Goal: Communication & Community: Answer question/provide support

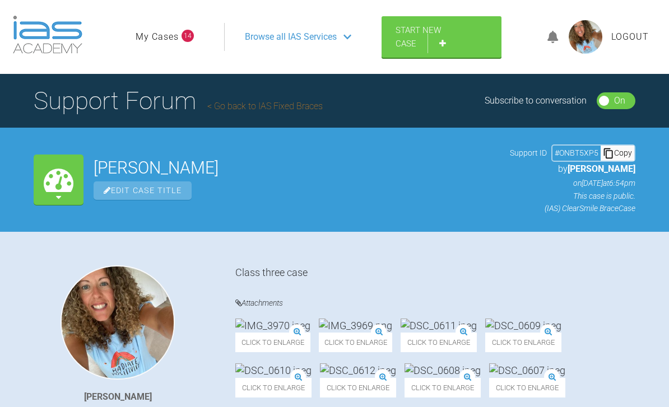
click at [270, 105] on link "Go back to IAS Fixed Braces" at bounding box center [264, 106] width 115 height 11
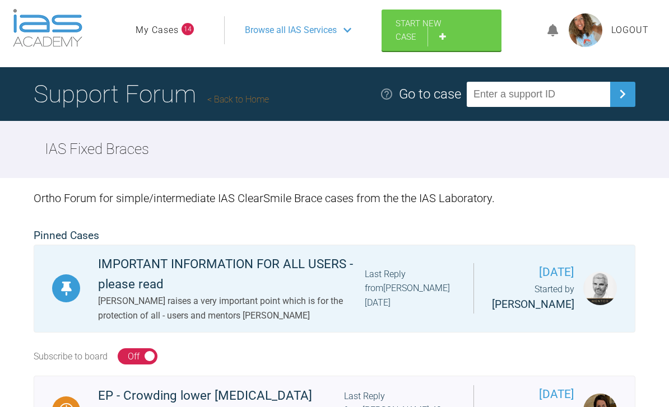
scroll to position [10, 0]
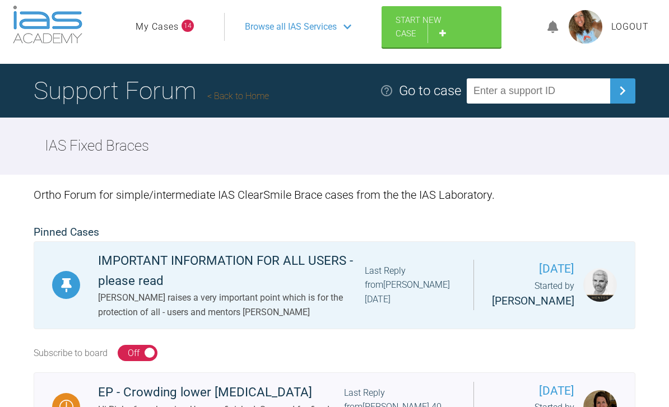
click at [164, 28] on link "My Cases" at bounding box center [157, 27] width 43 height 15
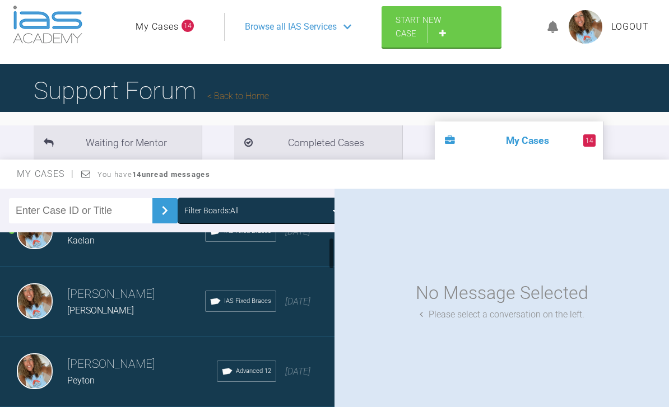
scroll to position [39, 0]
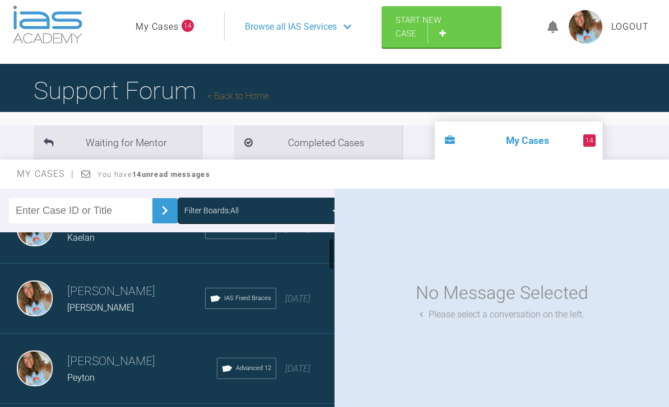
click at [299, 245] on div "[PERSON_NAME] Kaelan IAS Fixed Braces [DATE]" at bounding box center [167, 229] width 334 height 70
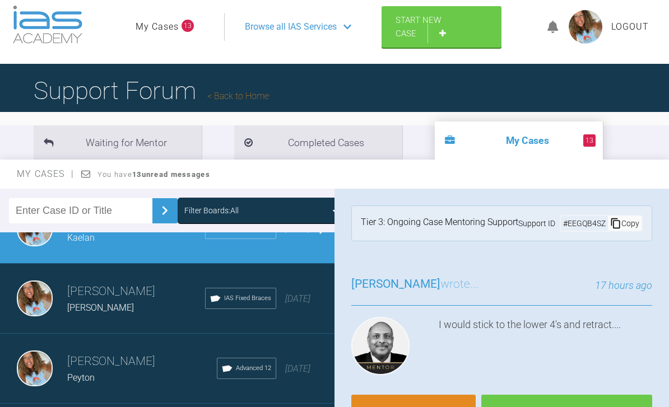
click at [415, 395] on link "Reply" at bounding box center [413, 412] width 124 height 35
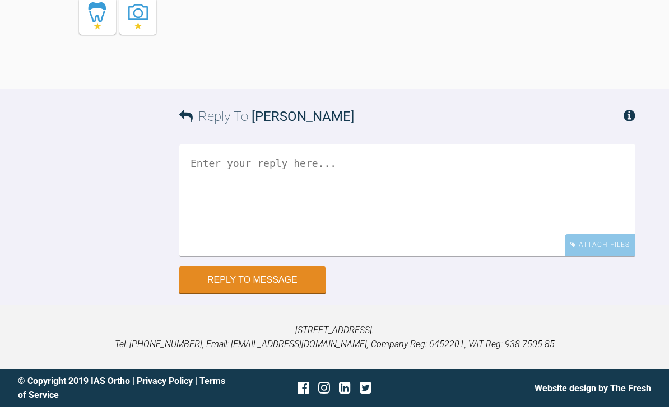
scroll to position [5038, 0]
click at [335, 190] on textarea at bounding box center [407, 200] width 456 height 112
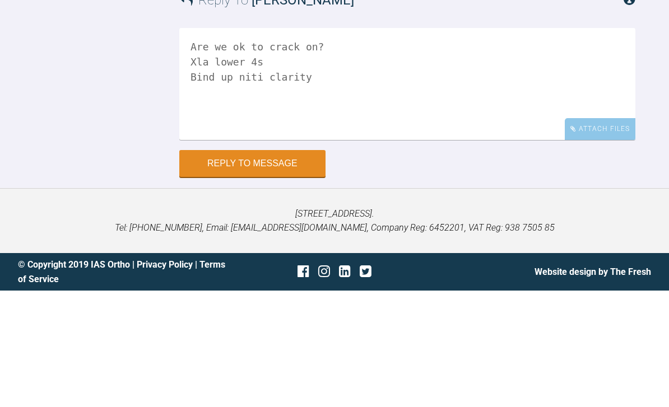
click at [206, 144] on textarea "Are we ok to crack on? Xla lower 4s Bind up niti clarity" at bounding box center [407, 200] width 456 height 112
click at [298, 144] on textarea "Are we ok to crack on? Xla lower 4s Bond up niti clarity" at bounding box center [407, 200] width 456 height 112
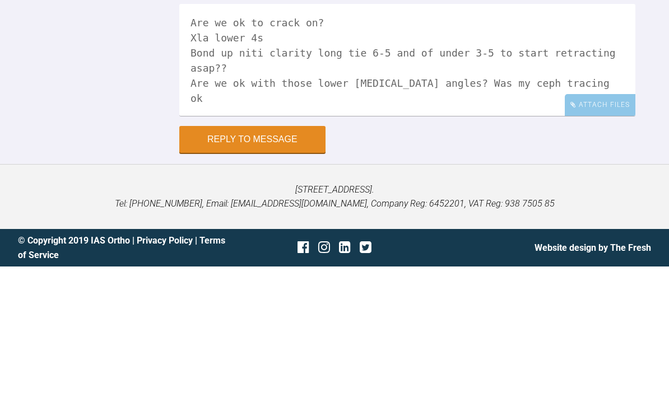
type textarea "Are we ok to crack on? Xla lower 4s Bond up niti clarity long tie 6-5 and of un…"
click at [252, 267] on button "Reply to Message" at bounding box center [252, 280] width 146 height 27
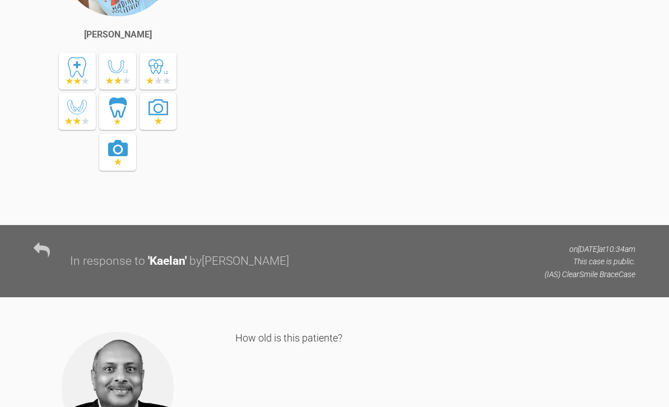
scroll to position [2515, 0]
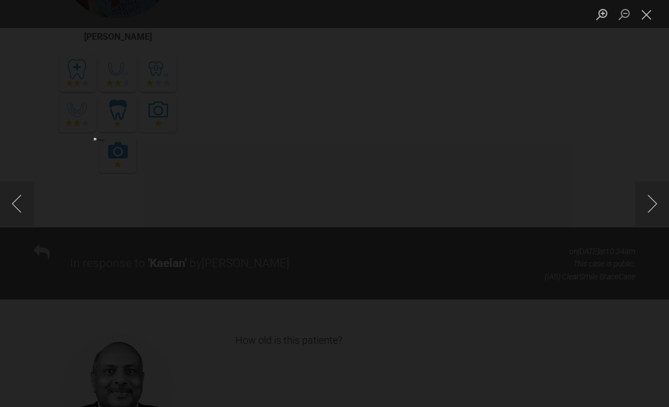
click at [644, 13] on button "Close lightbox" at bounding box center [646, 14] width 22 height 20
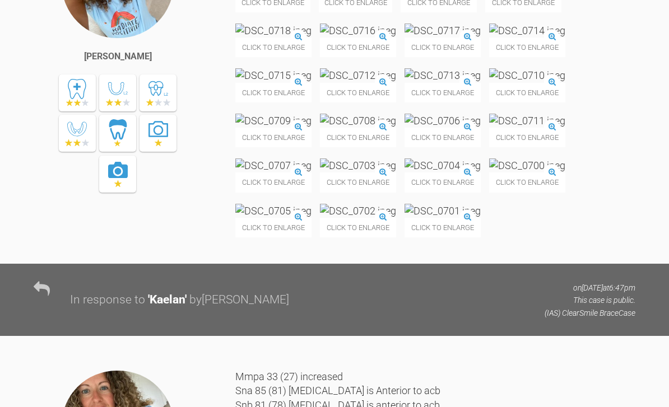
scroll to position [1557, 0]
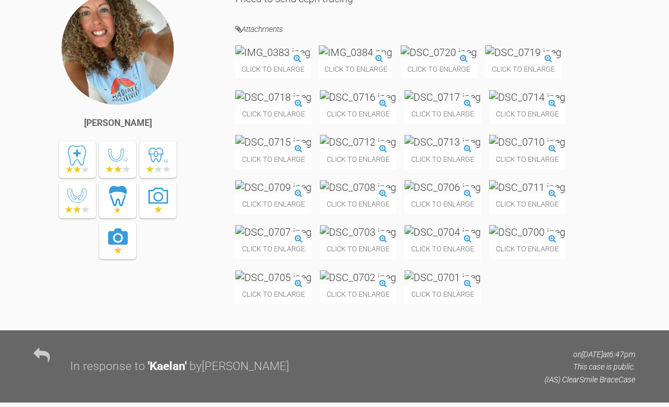
click at [311, 104] on img at bounding box center [273, 97] width 76 height 14
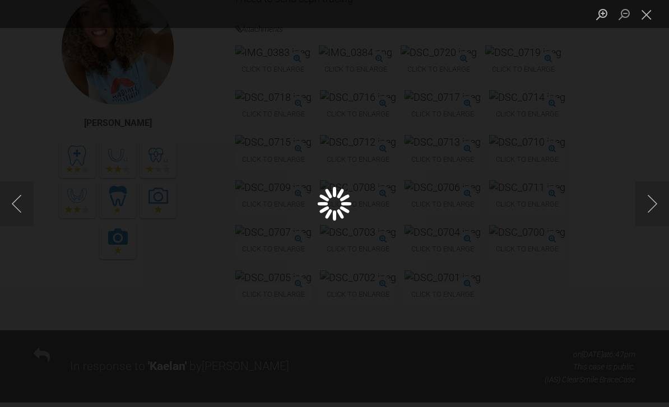
click at [484, 242] on div "Lightbox" at bounding box center [334, 203] width 669 height 407
click at [650, 199] on button "Next image" at bounding box center [652, 203] width 34 height 45
click at [25, 202] on button "Previous image" at bounding box center [17, 203] width 34 height 45
click at [11, 209] on button "Previous image" at bounding box center [17, 203] width 34 height 45
click at [10, 211] on button "Previous image" at bounding box center [17, 203] width 34 height 45
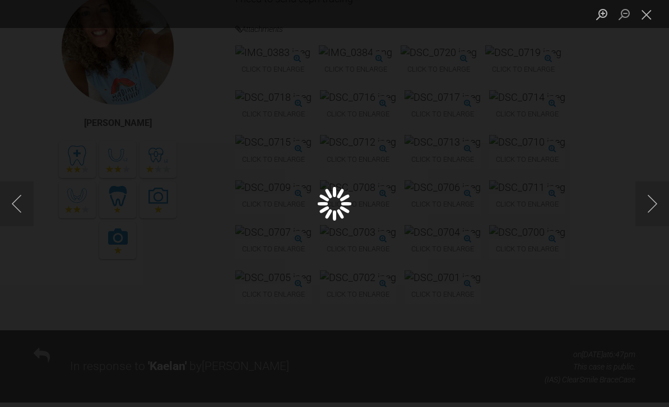
click at [49, 257] on div "Lightbox" at bounding box center [334, 203] width 669 height 407
click at [356, 164] on div "Lightbox" at bounding box center [334, 203] width 669 height 407
click at [7, 212] on button "Previous image" at bounding box center [17, 203] width 34 height 45
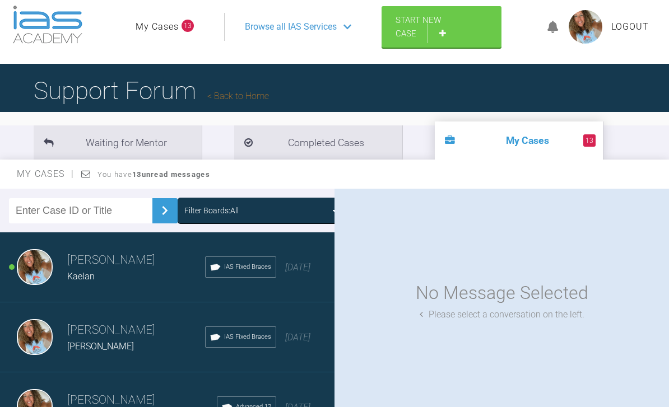
click at [132, 274] on div "Kaelan" at bounding box center [136, 276] width 138 height 15
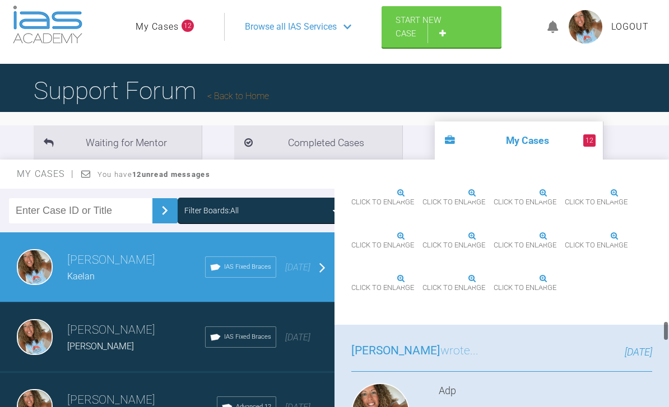
scroll to position [1660, 0]
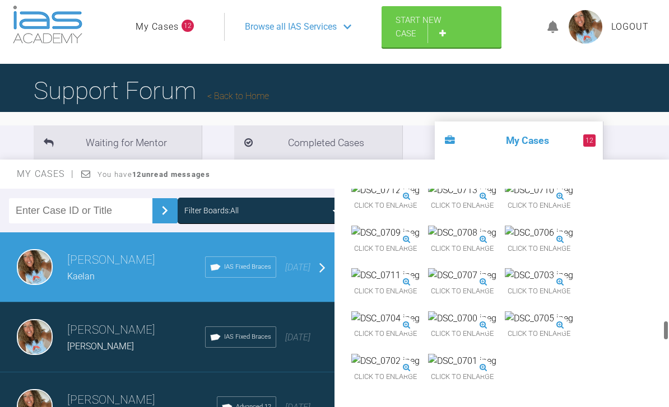
click at [428, 112] on img at bounding box center [462, 104] width 68 height 15
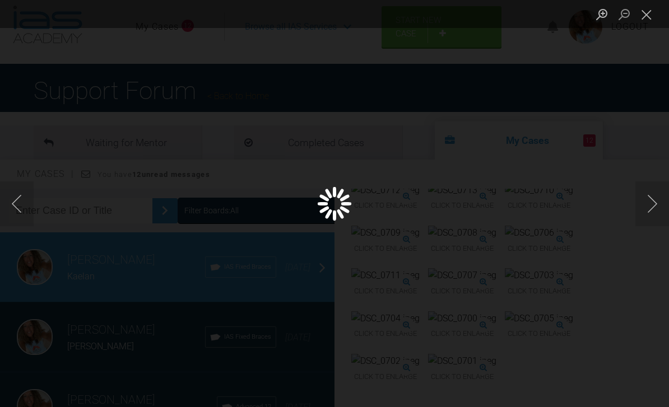
click at [648, 24] on button "Close lightbox" at bounding box center [646, 14] width 22 height 20
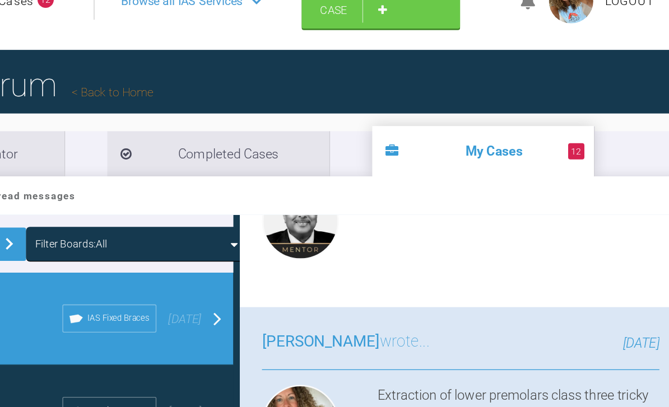
scroll to position [0, 0]
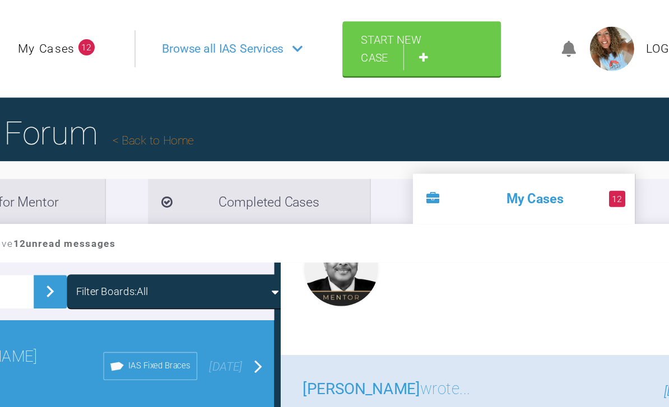
click at [136, 38] on link "My Cases" at bounding box center [157, 37] width 43 height 15
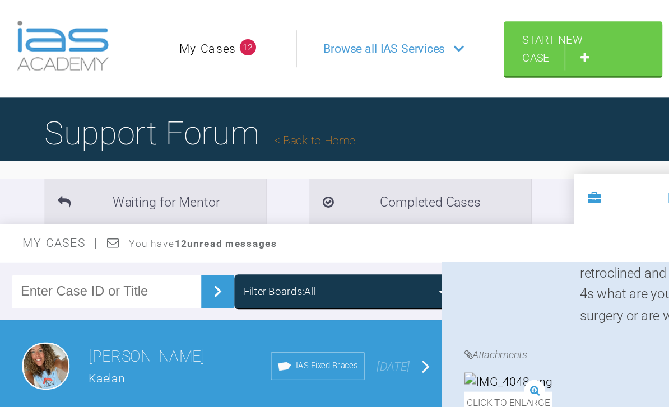
scroll to position [1226, 0]
click at [160, 33] on link "My Cases" at bounding box center [157, 37] width 43 height 15
click at [162, 32] on link "My Cases" at bounding box center [157, 37] width 43 height 15
click at [246, 108] on link "Back to Home" at bounding box center [238, 106] width 62 height 11
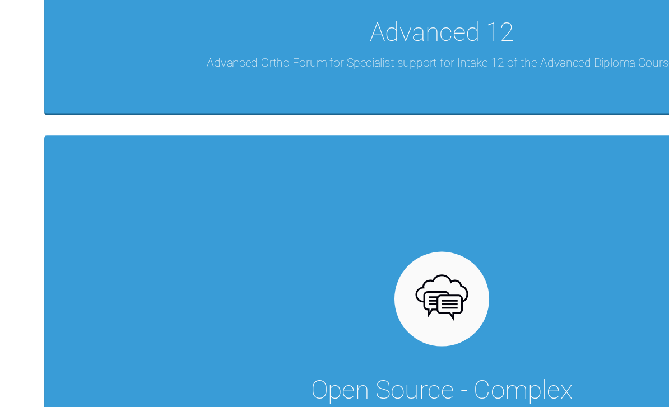
scroll to position [2016, 0]
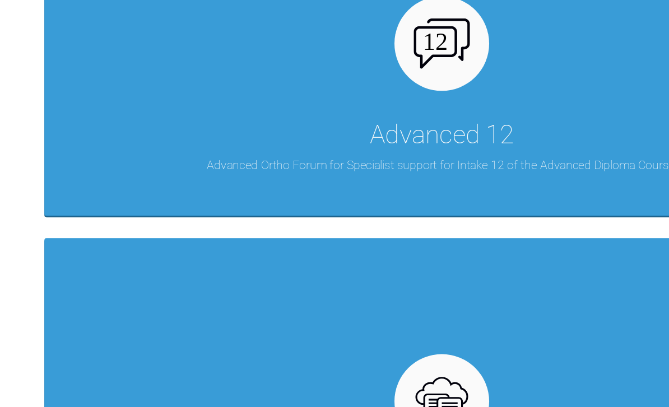
click at [354, 75] on div "Advanced 12 Advanced Ortho Forum for Specialist support for Intake 12 of the Ad…" at bounding box center [334, 37] width 601 height 254
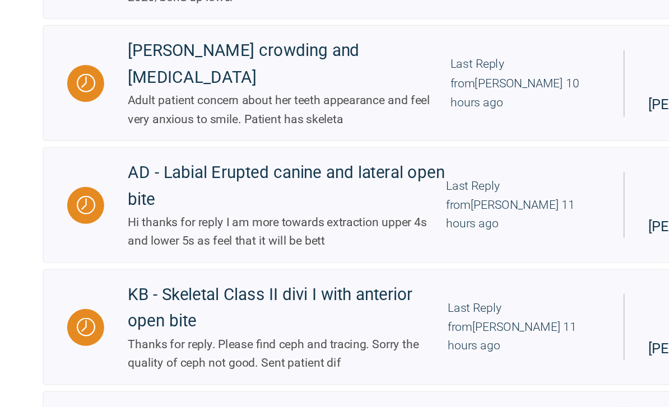
scroll to position [479, 0]
click at [298, 285] on div "KB - Skeletal Class II divi I with anterior open bite" at bounding box center [219, 305] width 242 height 40
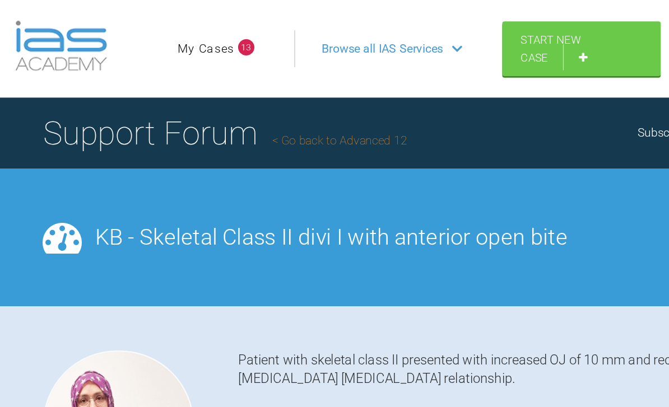
click at [257, 107] on link "Go back to Advanced 12" at bounding box center [258, 106] width 102 height 11
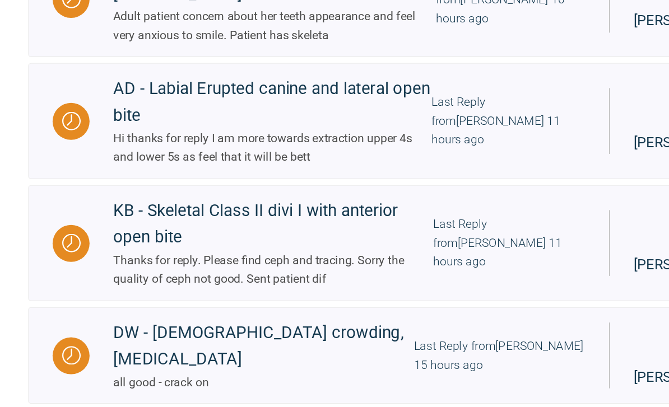
scroll to position [543, 0]
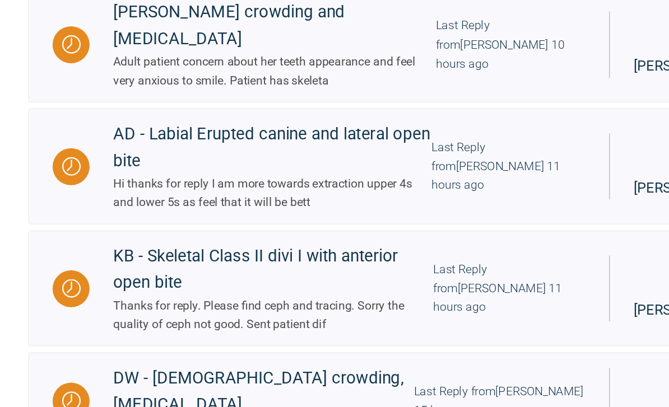
click at [305, 169] on div "Hi thanks for reply I am more towards extraction upper 4s and lower 5s as feel …" at bounding box center [218, 183] width 241 height 29
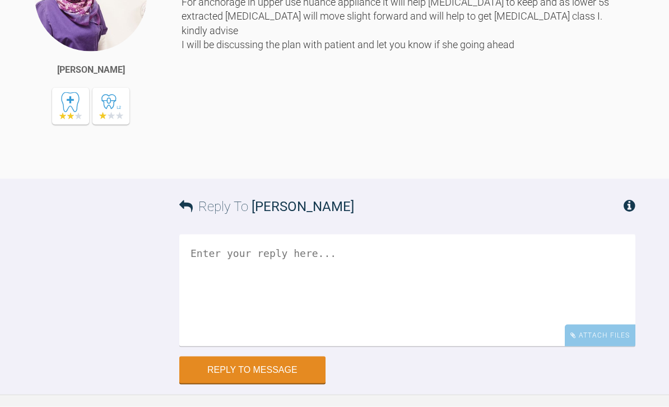
scroll to position [1542, 0]
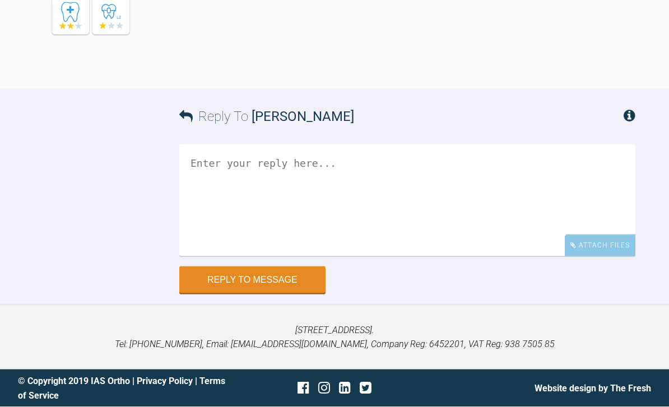
scroll to position [1643, 0]
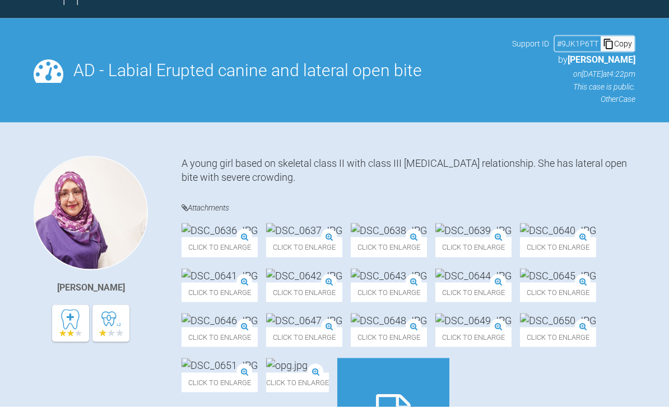
scroll to position [0, 0]
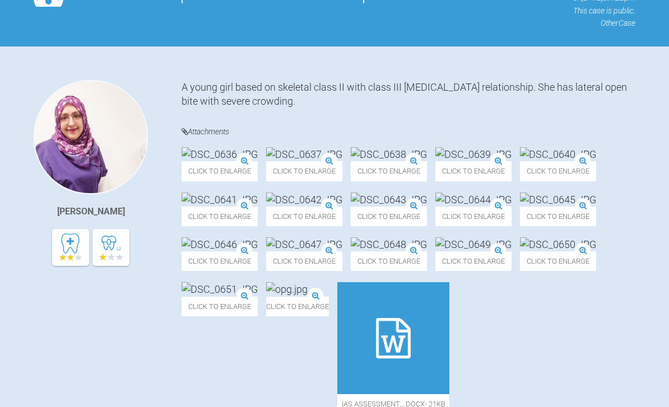
click at [78, 137] on img at bounding box center [91, 137] width 114 height 114
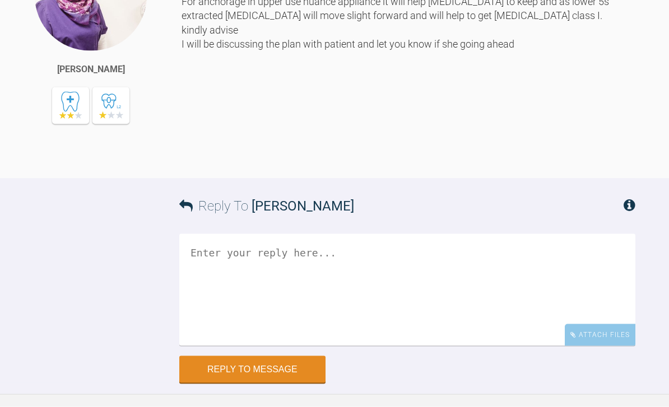
scroll to position [1519, 0]
